Goal: Transaction & Acquisition: Download file/media

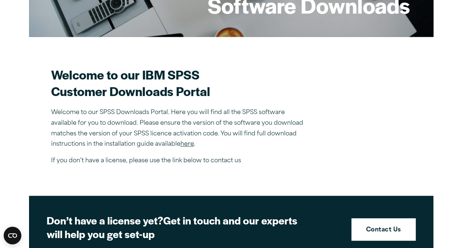
scroll to position [174, 0]
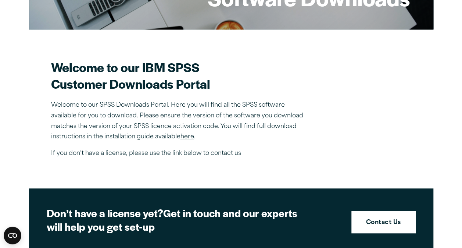
click at [187, 135] on link "here" at bounding box center [188, 137] width 14 height 6
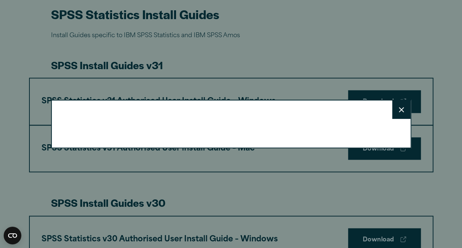
scroll to position [366, 0]
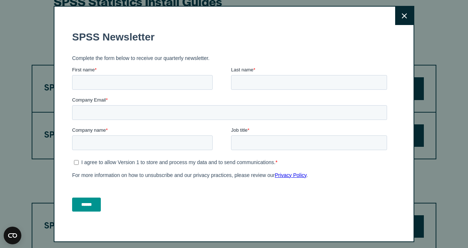
drag, startPoint x: 465, startPoint y: 21, endPoint x: 468, endPoint y: 57, distance: 36.2
click at [109, 86] on input "First name *" at bounding box center [142, 82] width 141 height 15
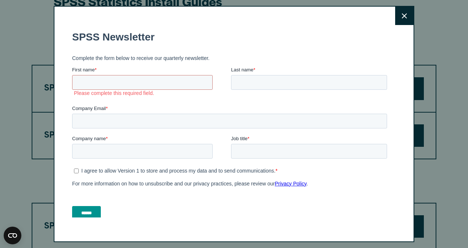
click at [398, 12] on button "Close" at bounding box center [404, 16] width 18 height 18
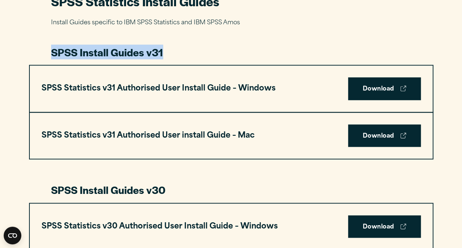
drag, startPoint x: 398, startPoint y: 12, endPoint x: 469, endPoint y: 47, distance: 79.3
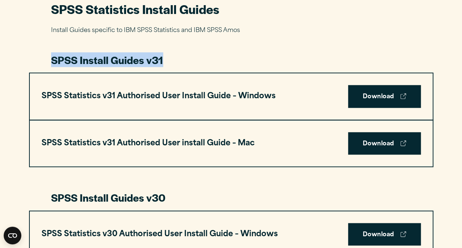
scroll to position [355, 0]
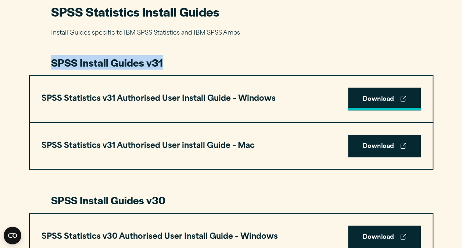
click at [378, 99] on link "Download" at bounding box center [384, 99] width 73 height 23
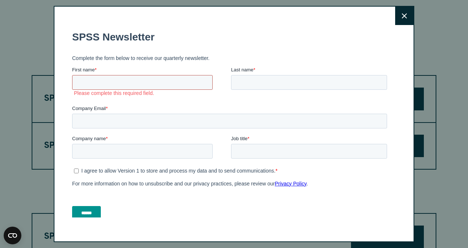
click at [132, 84] on input "First name *" at bounding box center [142, 82] width 141 height 15
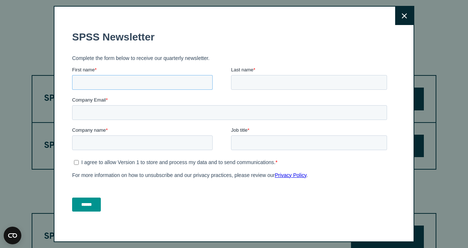
type input "*****"
click at [284, 80] on input "Last name *" at bounding box center [309, 82] width 156 height 15
type input "*******"
click at [128, 112] on input "Company Email *" at bounding box center [229, 112] width 315 height 15
type input "**********"
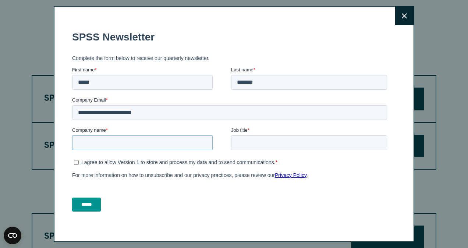
click at [121, 144] on input "Company name *" at bounding box center [142, 142] width 141 height 15
type input "*"
type input "**********"
click at [302, 144] on input "Job title *" at bounding box center [309, 142] width 156 height 15
type input "*****"
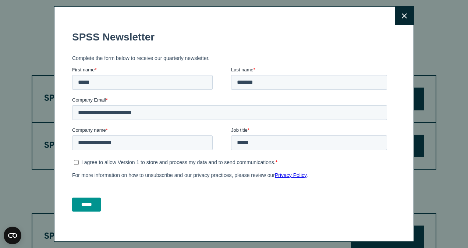
click at [87, 203] on input "******" at bounding box center [86, 205] width 29 height 14
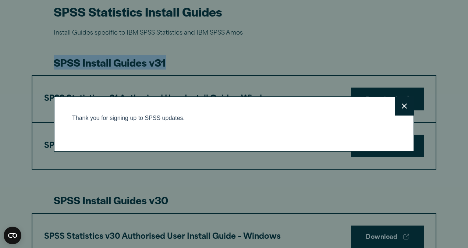
click at [405, 107] on button "Close" at bounding box center [404, 106] width 18 height 18
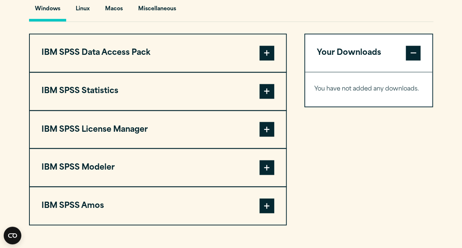
scroll to position [565, 0]
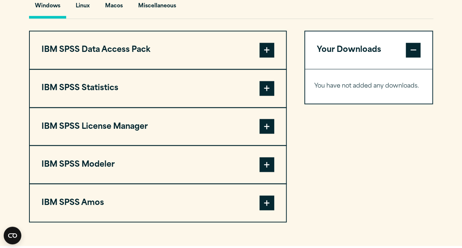
click at [268, 201] on span at bounding box center [267, 202] width 15 height 15
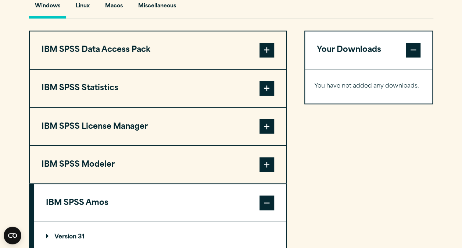
click at [71, 234] on p "Version 31" at bounding box center [65, 237] width 39 height 6
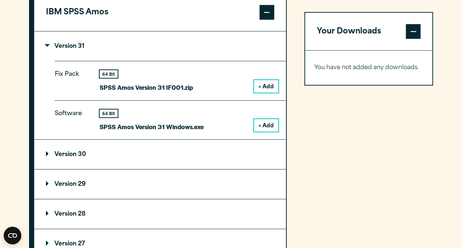
scroll to position [759, 0]
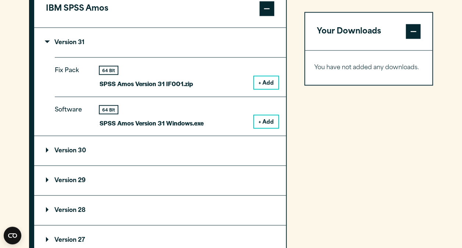
click at [264, 121] on button "+ Add" at bounding box center [266, 122] width 24 height 13
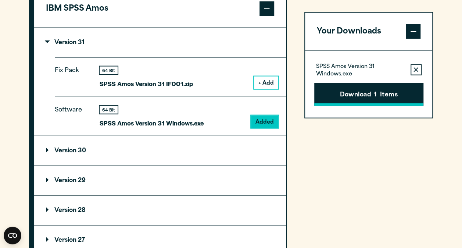
click at [368, 92] on button "Download 1 Items" at bounding box center [369, 94] width 109 height 23
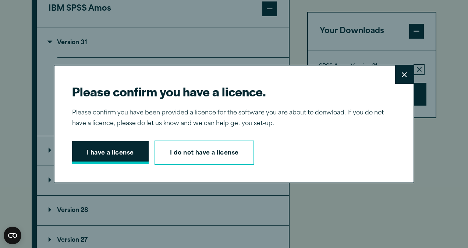
click at [103, 147] on button "I have a license" at bounding box center [110, 152] width 77 height 23
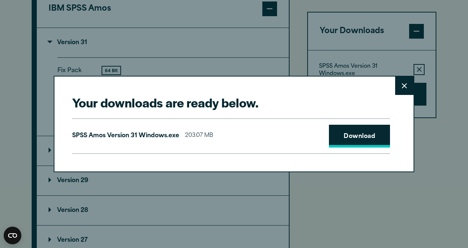
click at [356, 135] on link "Download" at bounding box center [359, 136] width 61 height 23
click at [402, 84] on icon at bounding box center [404, 86] width 5 height 6
